Goal: Transaction & Acquisition: Purchase product/service

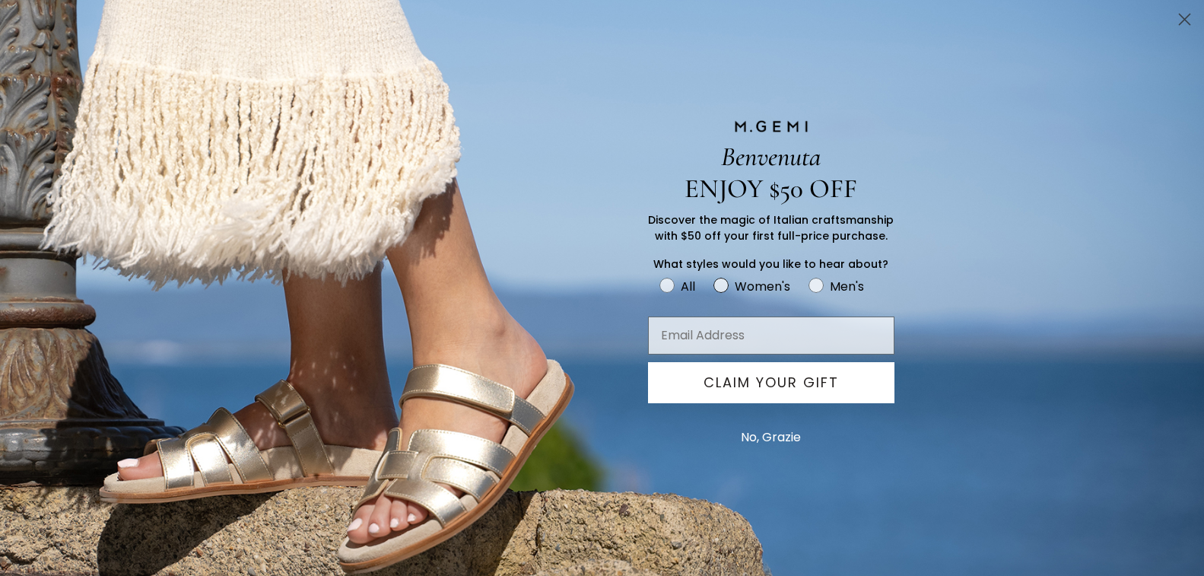
click at [723, 288] on circle "FULLSCREEN Form" at bounding box center [721, 285] width 14 height 14
click at [660, 276] on input "Women's" at bounding box center [659, 275] width 1 height 1
radio input "true"
click at [746, 345] on input "Email Address" at bounding box center [771, 335] width 246 height 38
type input "surfbeach892000@yahoo.com"
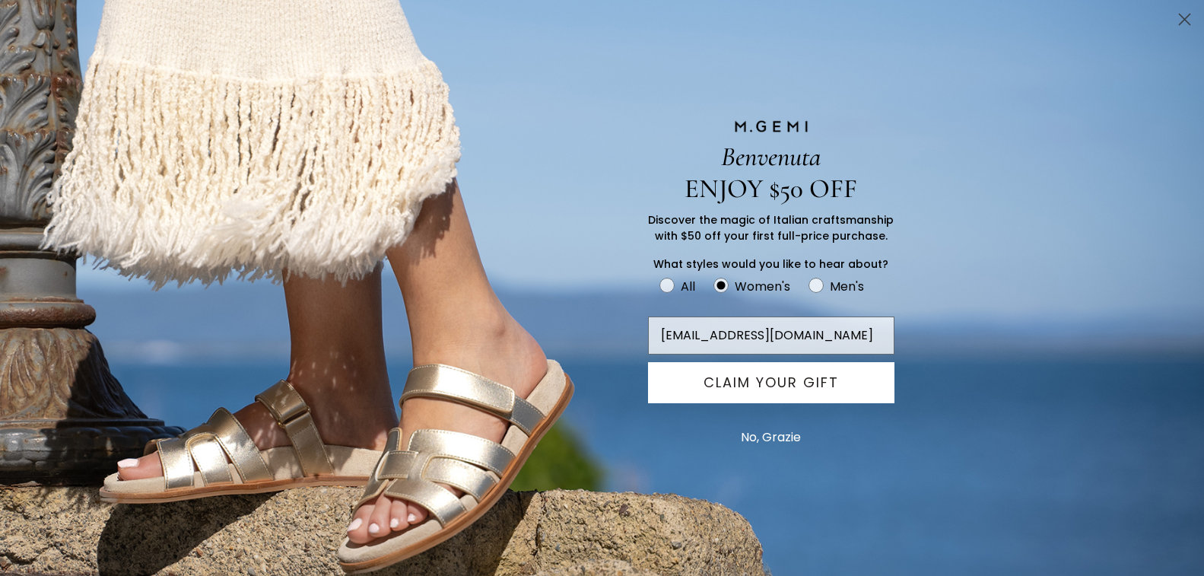
click at [800, 391] on button "CLAIM YOUR GIFT" at bounding box center [771, 382] width 246 height 41
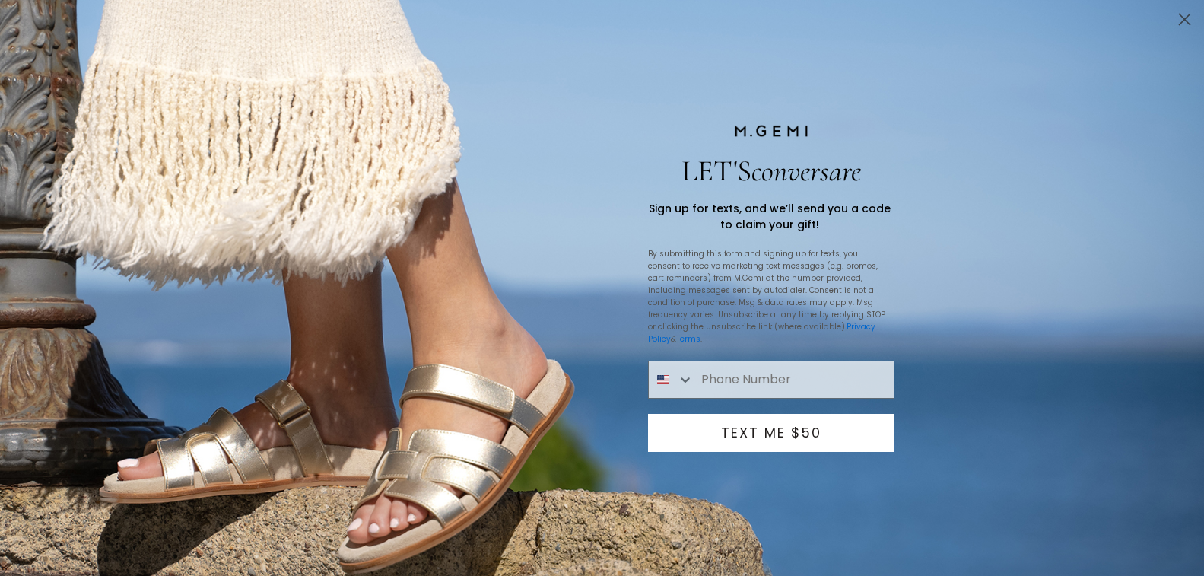
click at [1190, 14] on icon "Close dialog" at bounding box center [1185, 19] width 11 height 11
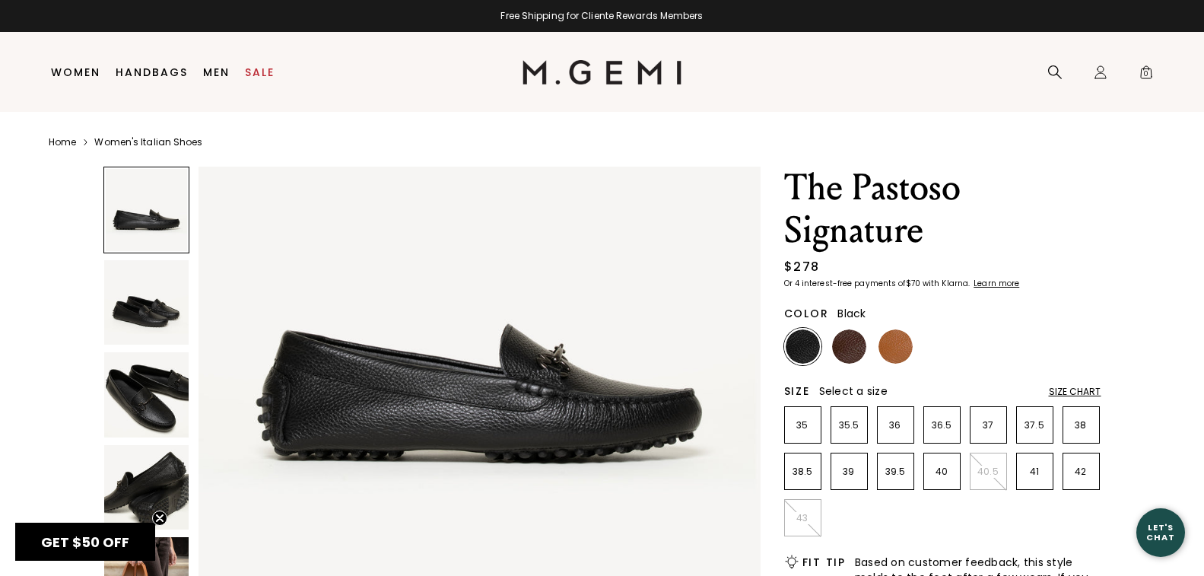
scroll to position [152, 0]
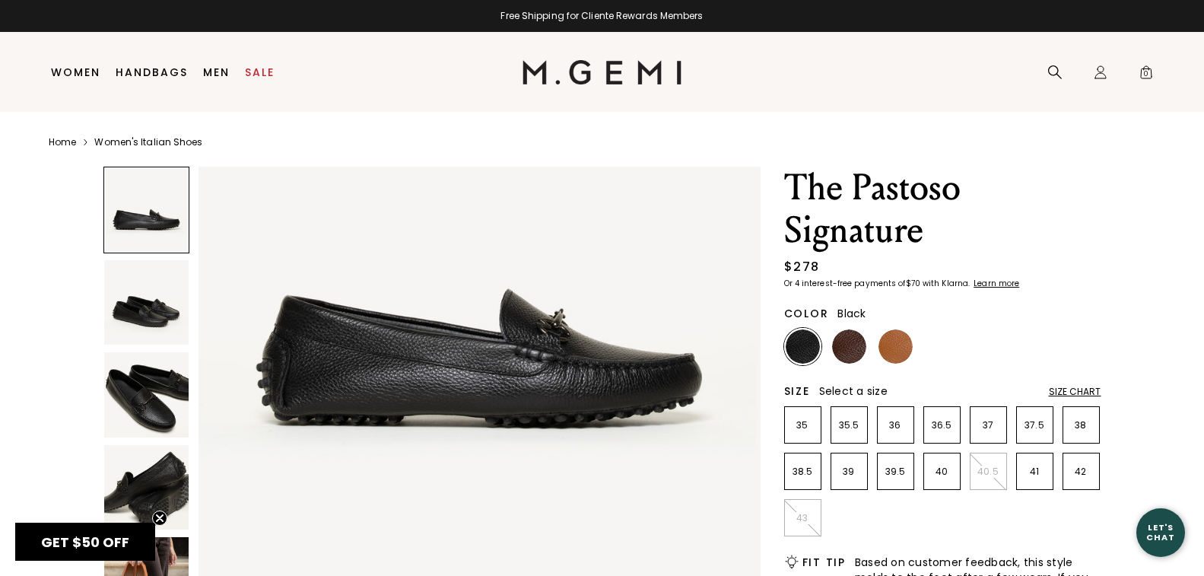
click at [151, 412] on img at bounding box center [146, 394] width 85 height 85
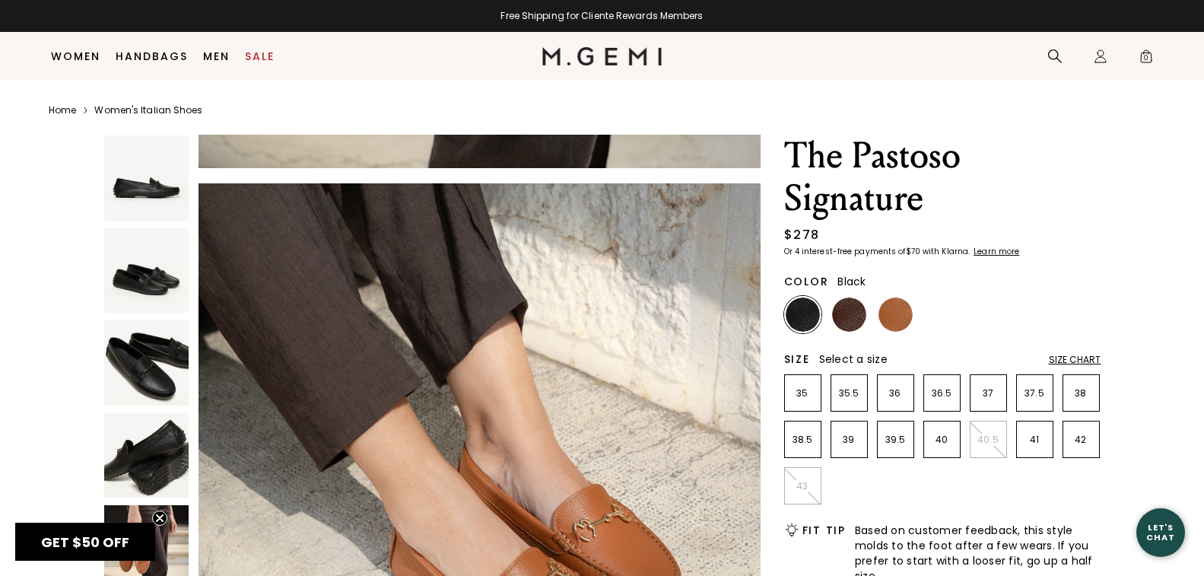
scroll to position [120, 0]
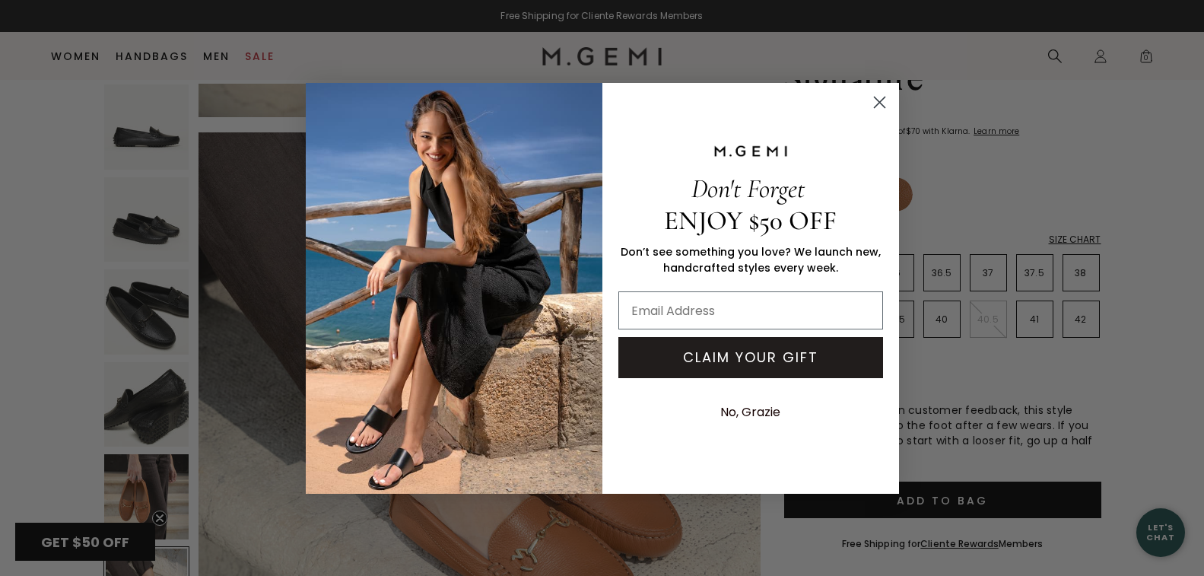
click at [880, 98] on circle "Close dialog" at bounding box center [878, 101] width 25 height 25
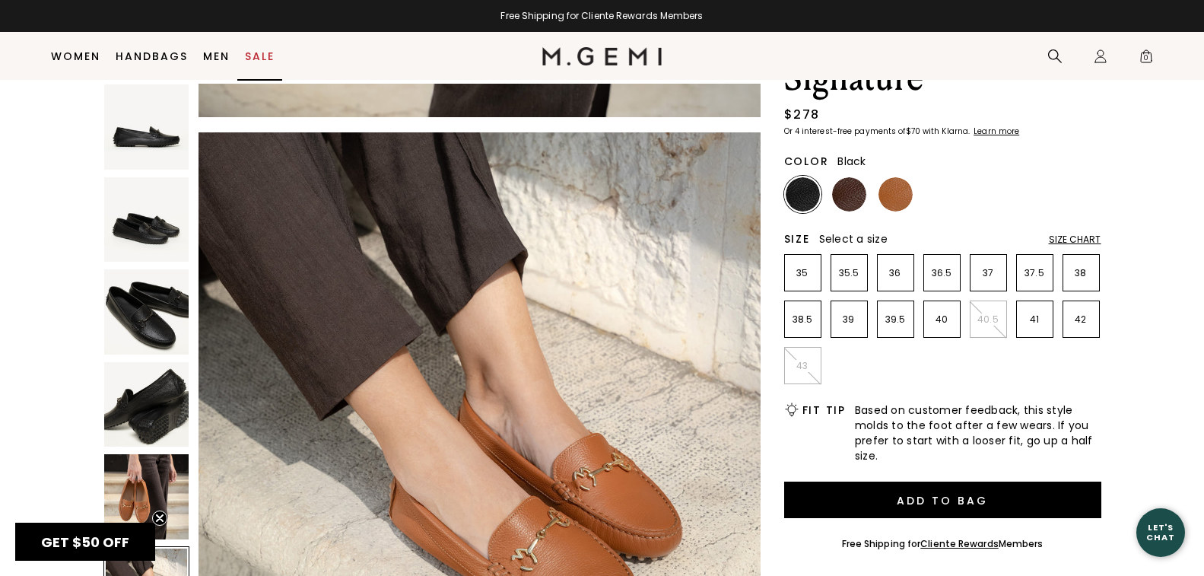
click at [261, 59] on link "Sale" at bounding box center [260, 56] width 30 height 12
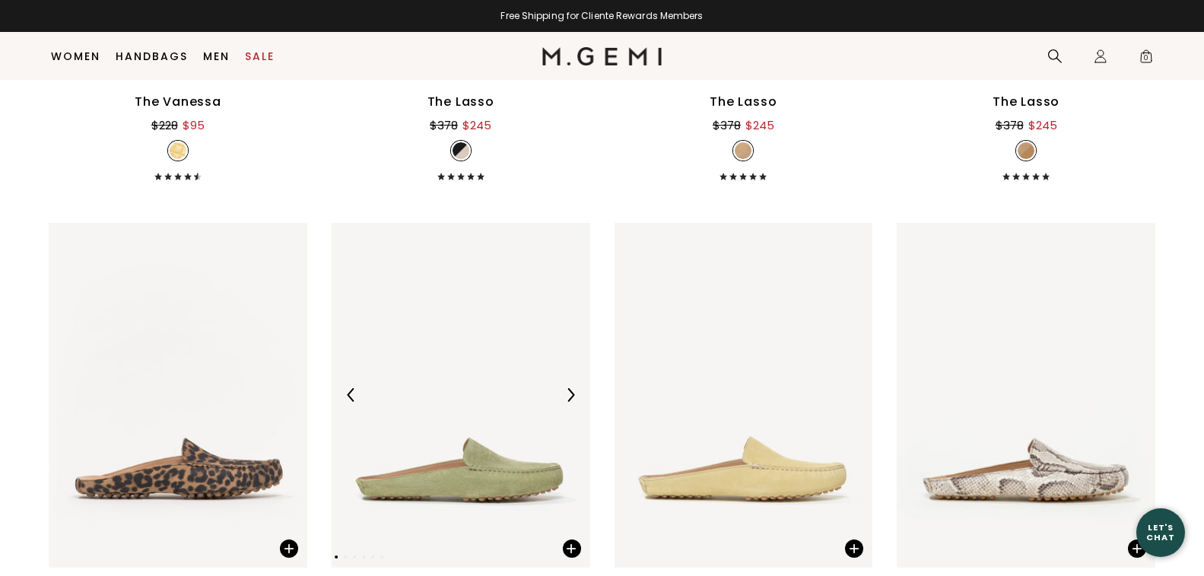
scroll to position [5065, 0]
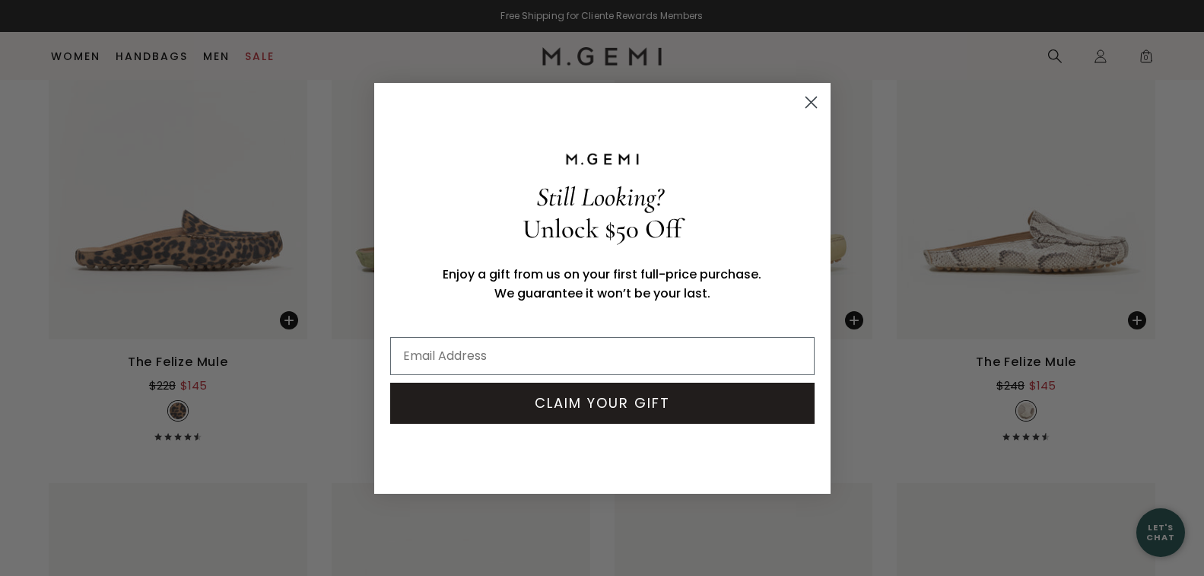
click at [812, 103] on icon "Close dialog" at bounding box center [811, 102] width 11 height 11
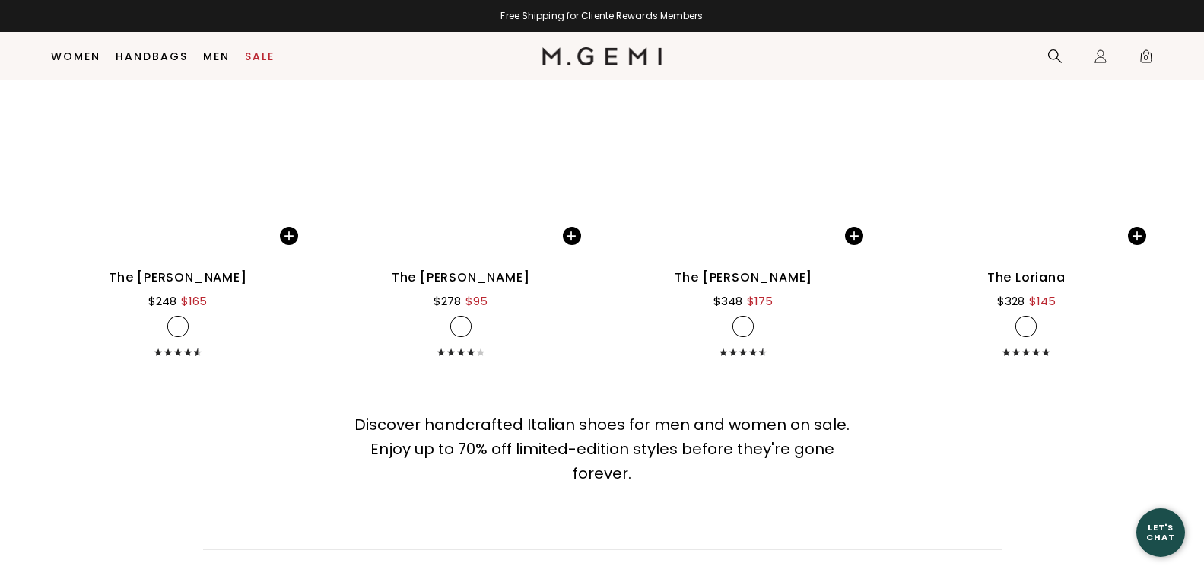
scroll to position [15335, 0]
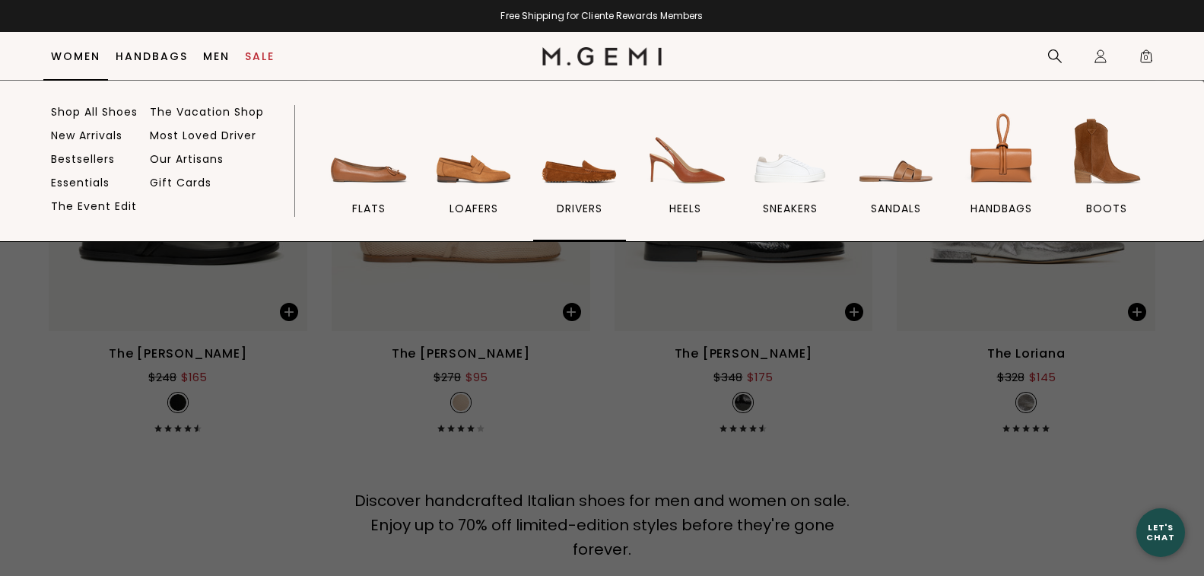
click at [581, 202] on span "drivers" at bounding box center [580, 209] width 46 height 14
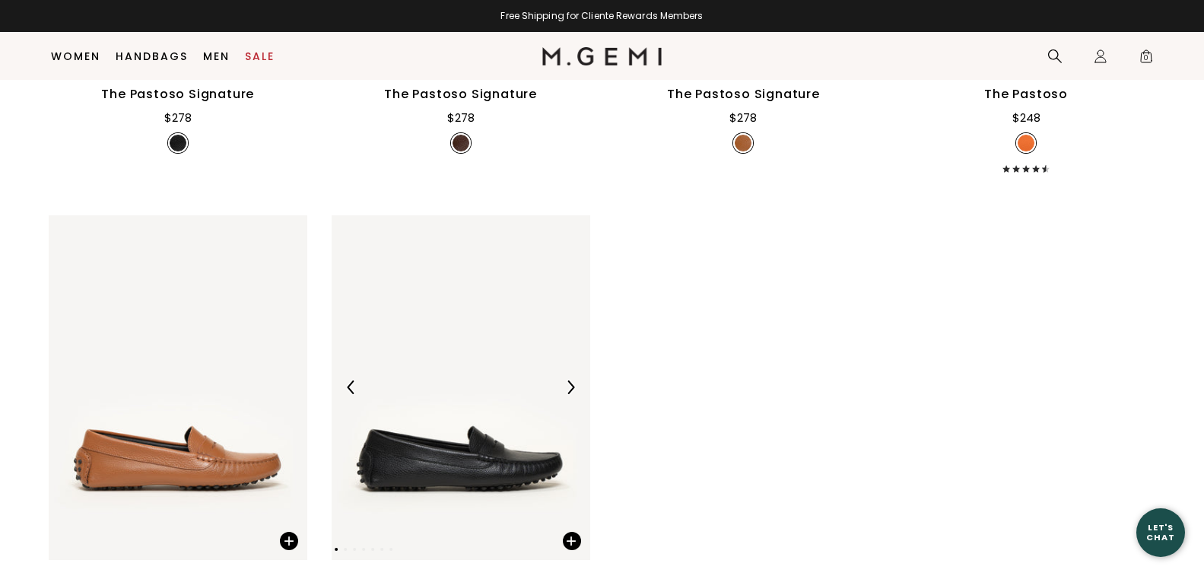
scroll to position [2631, 0]
click at [468, 367] on img at bounding box center [461, 388] width 259 height 345
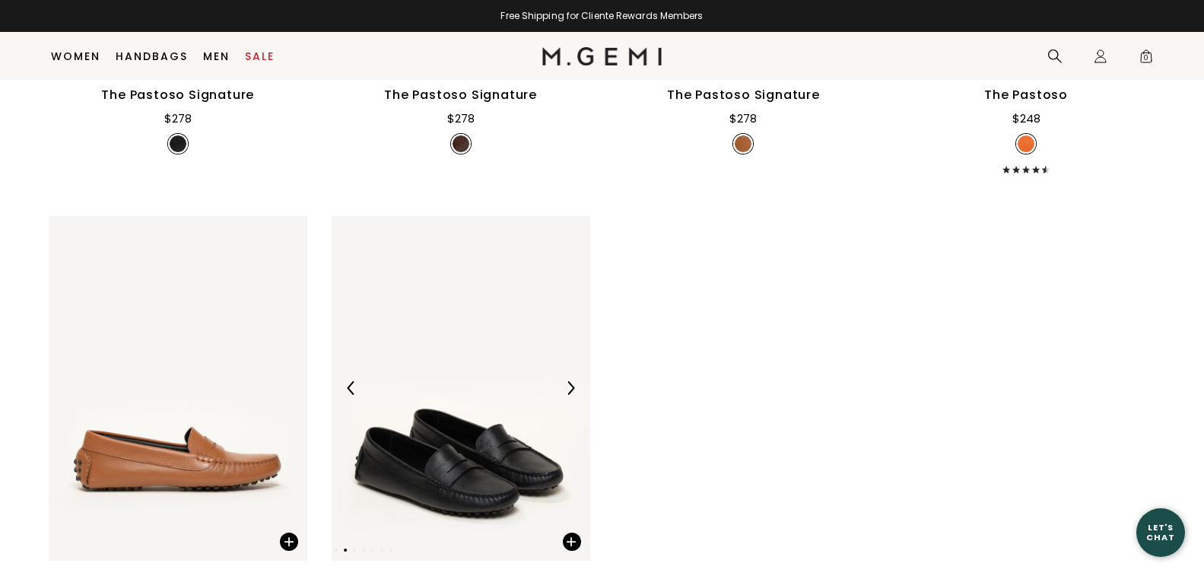
click at [479, 349] on img at bounding box center [461, 388] width 259 height 345
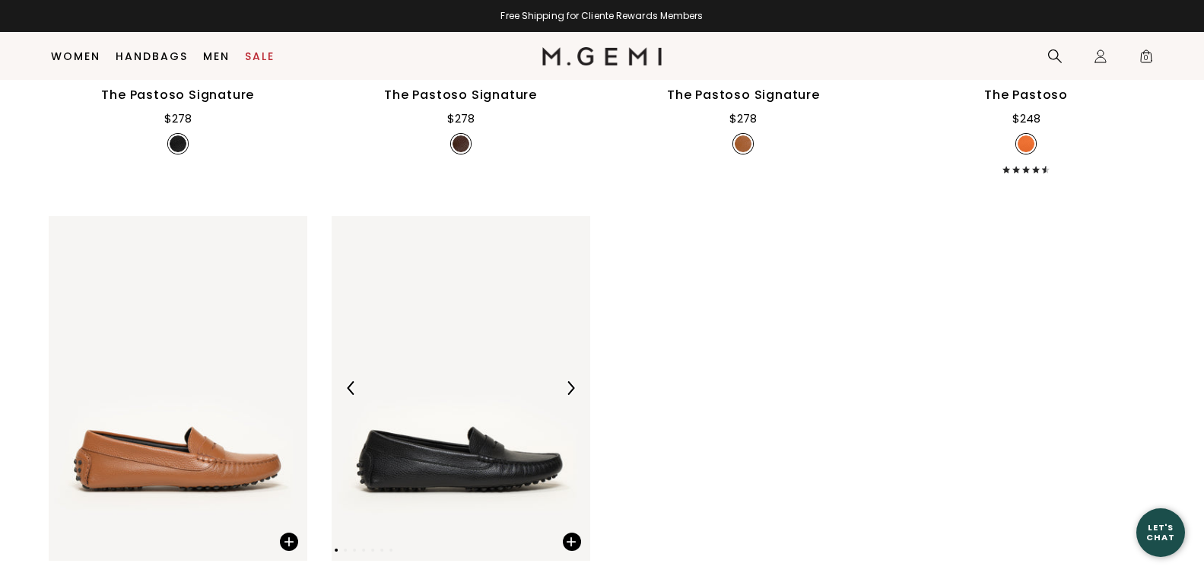
click at [486, 366] on img at bounding box center [461, 388] width 259 height 345
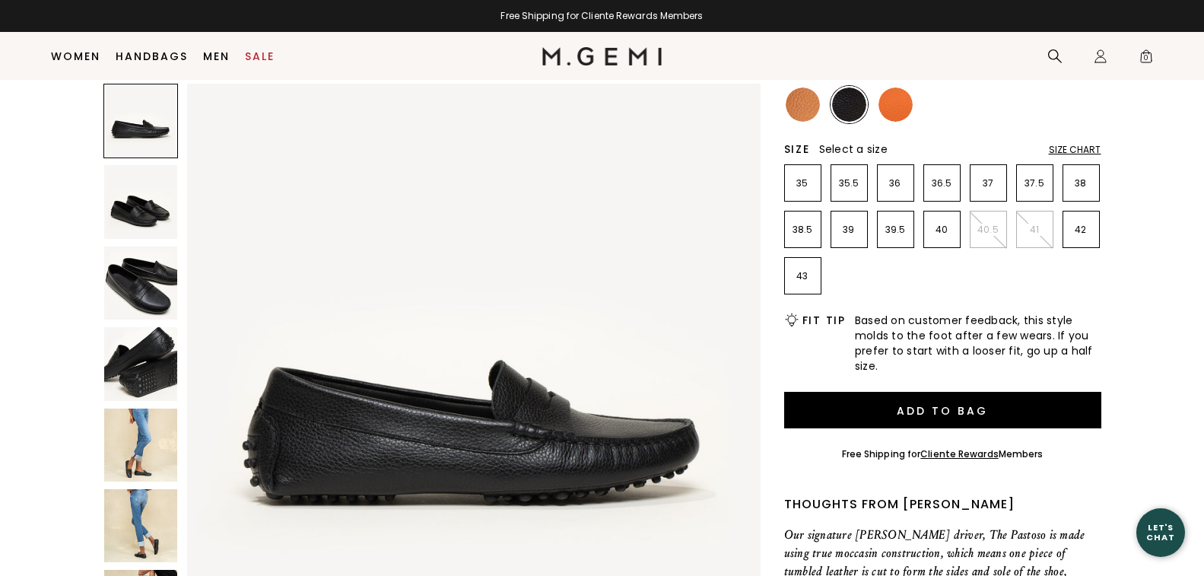
scroll to position [32, 0]
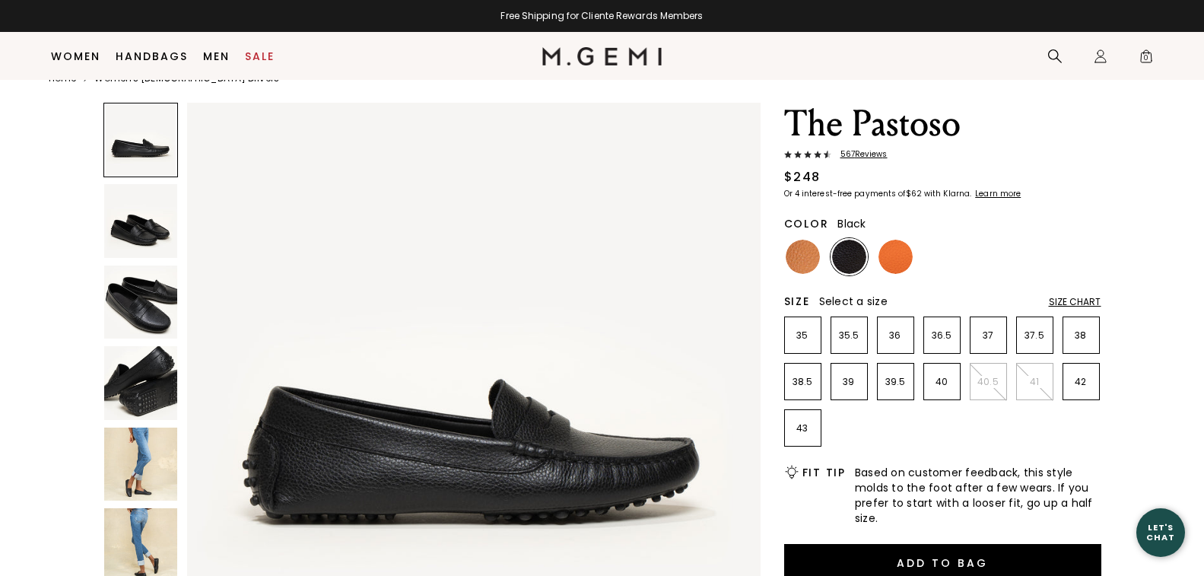
click at [994, 195] on klarna-placement-style-cta "Learn more" at bounding box center [998, 193] width 46 height 11
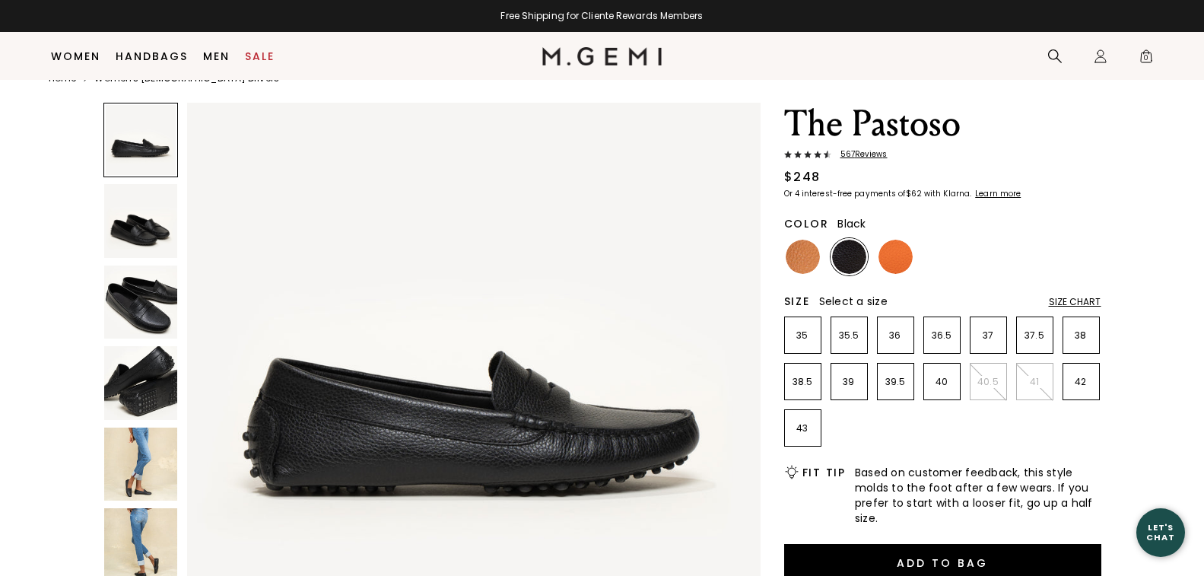
scroll to position [0, 0]
